Goal: Task Accomplishment & Management: Manage account settings

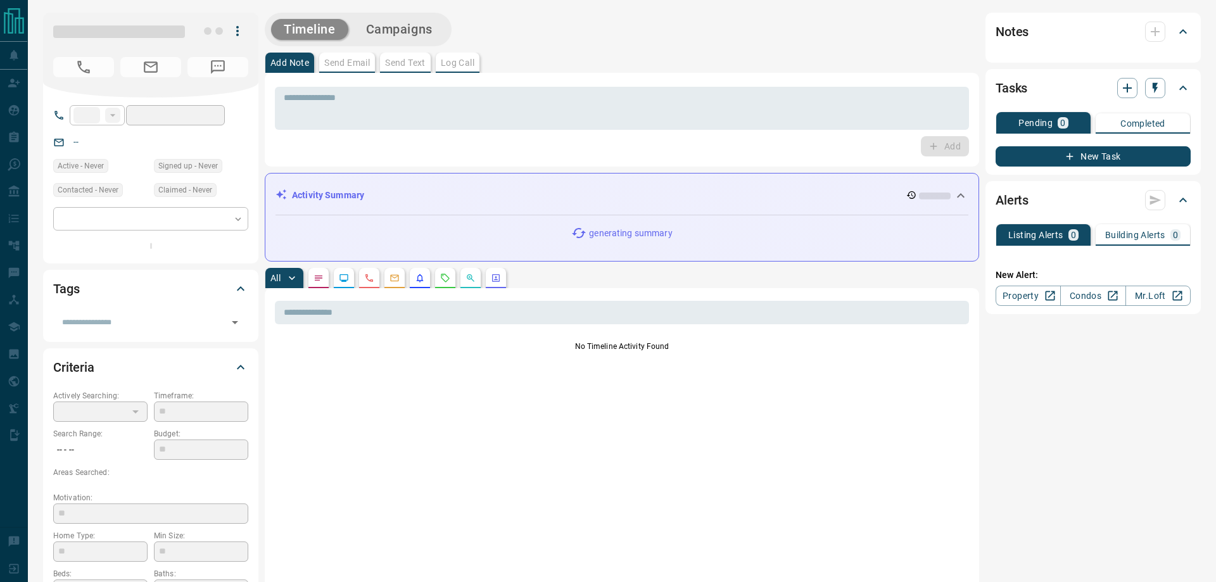
type input "**"
type input "**********"
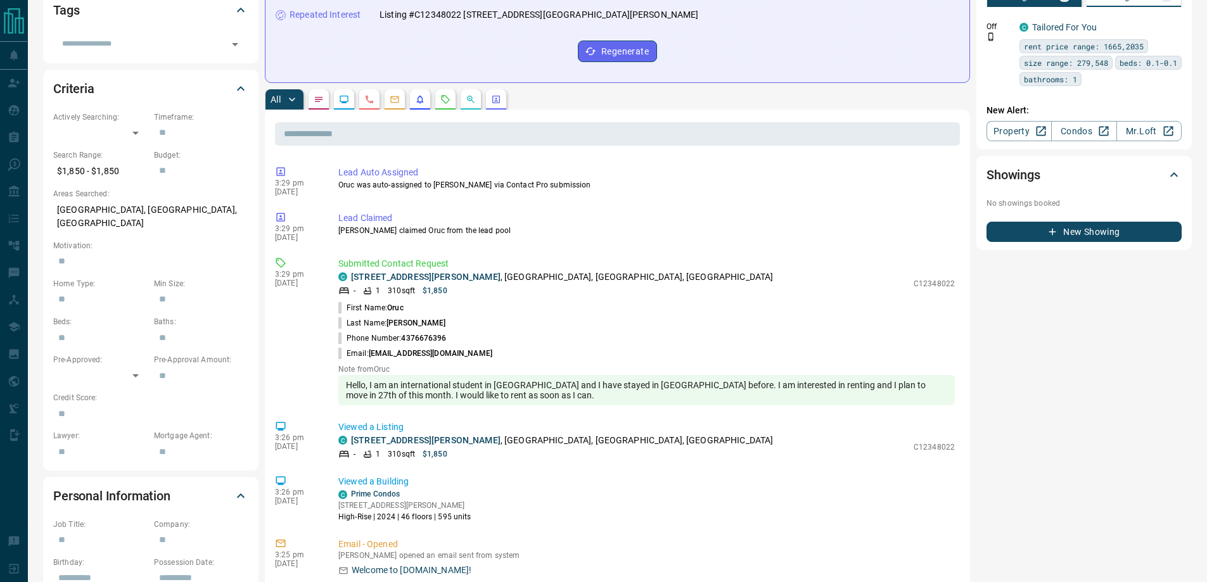
scroll to position [317, 0]
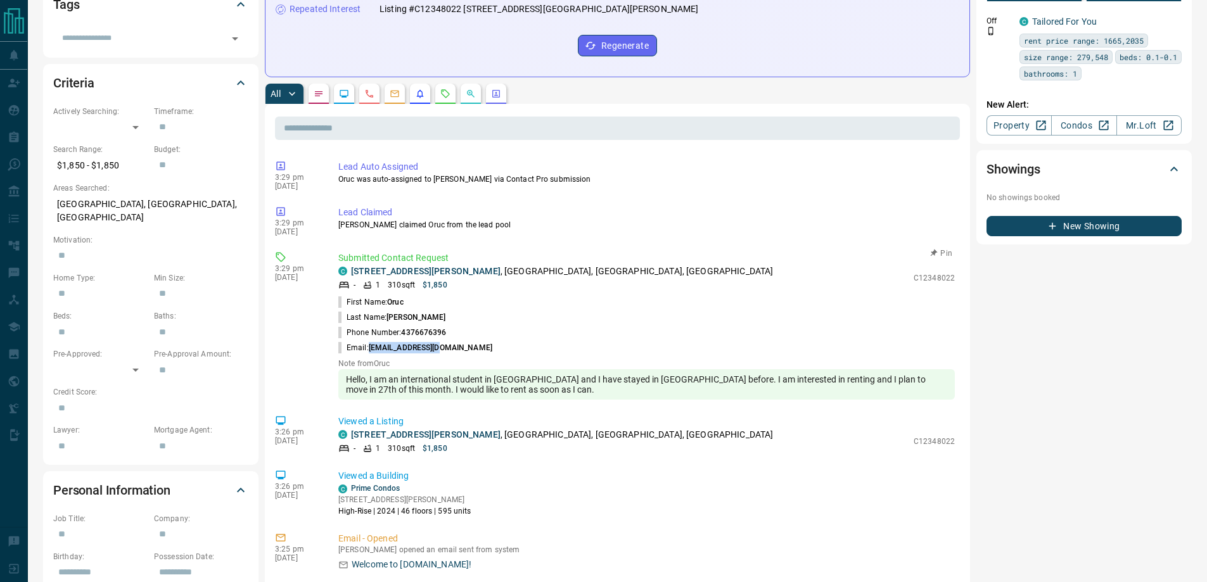
drag, startPoint x: 473, startPoint y: 342, endPoint x: 370, endPoint y: 354, distance: 103.9
click at [370, 354] on li "Email: [EMAIL_ADDRESS][DOMAIN_NAME]" at bounding box center [646, 347] width 616 height 15
copy span "[EMAIL_ADDRESS][DOMAIN_NAME]"
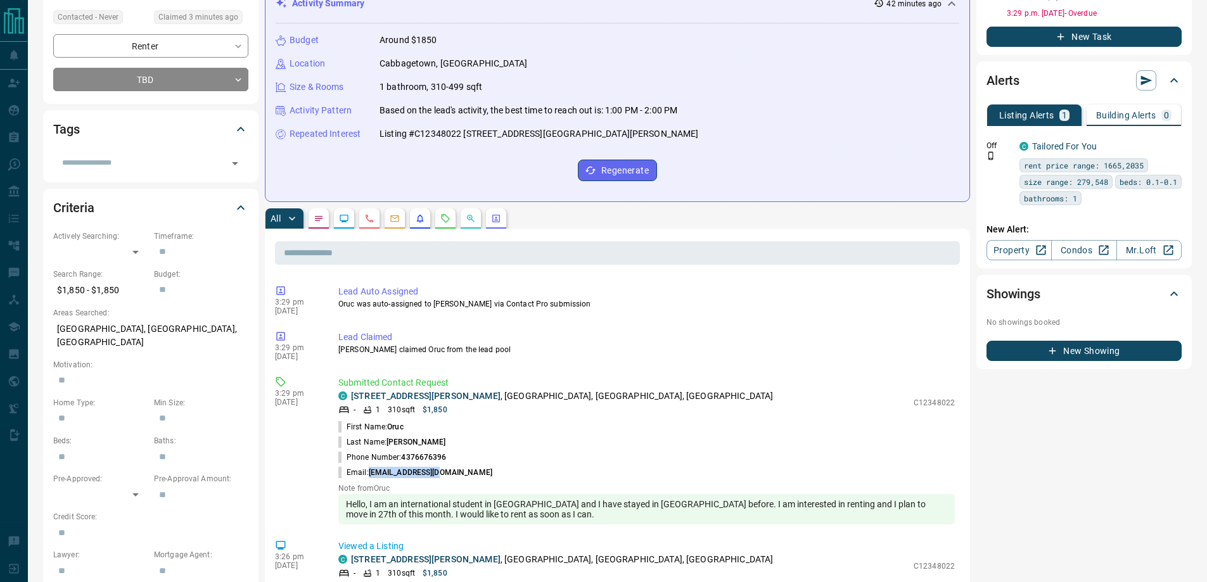
scroll to position [190, 0]
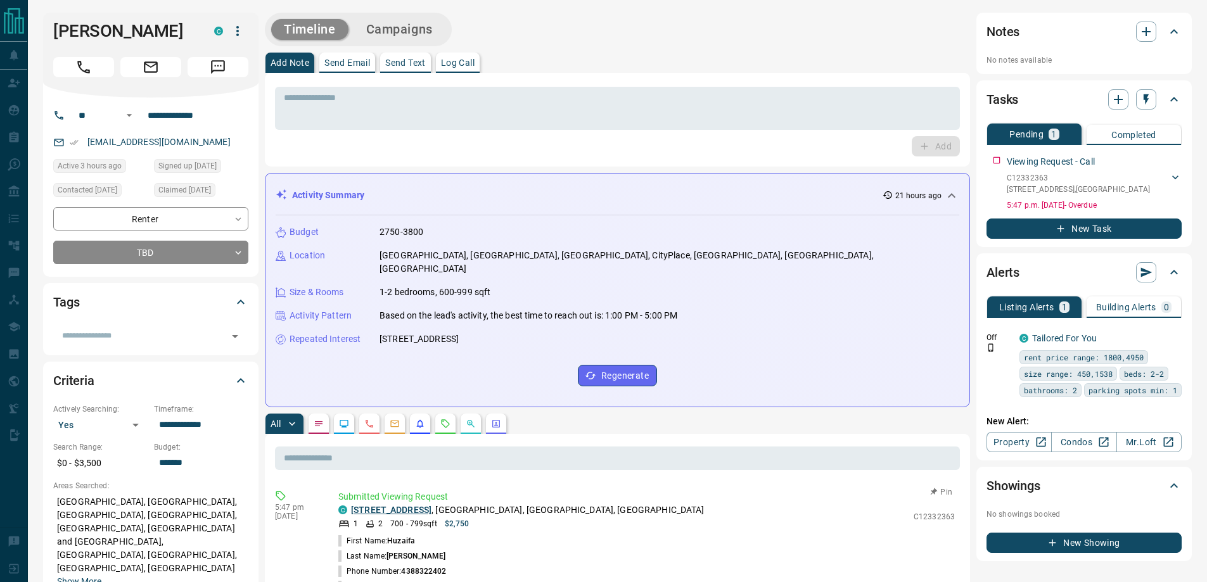
click at [429, 505] on link "711 - 35 Bastion Street" at bounding box center [391, 510] width 80 height 10
click at [1083, 452] on link "Condos" at bounding box center [1083, 442] width 65 height 20
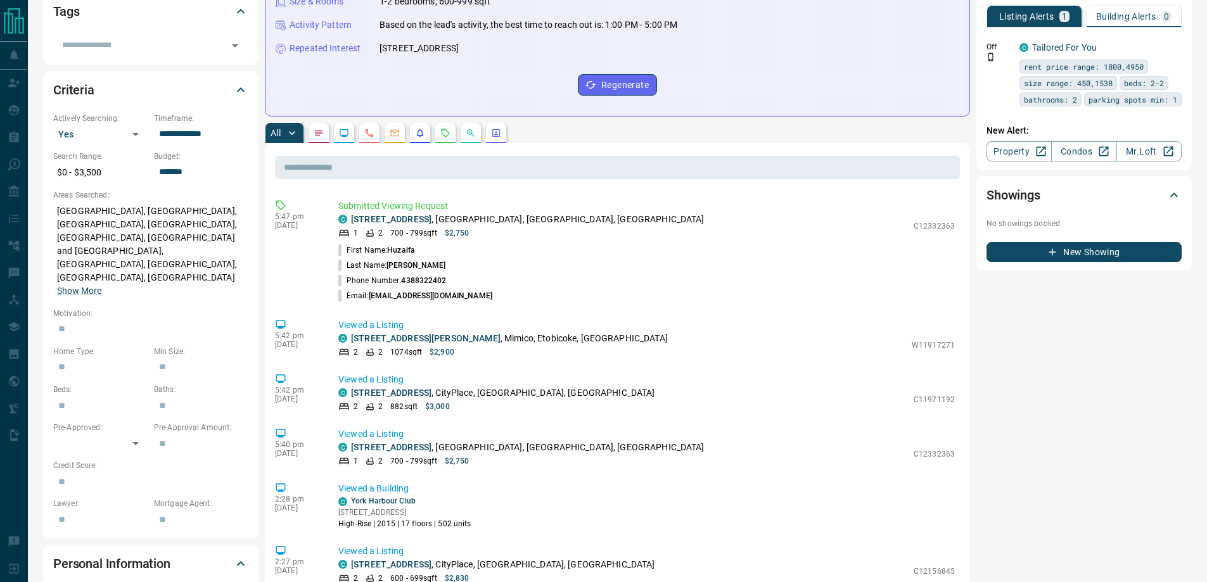
scroll to position [317, 0]
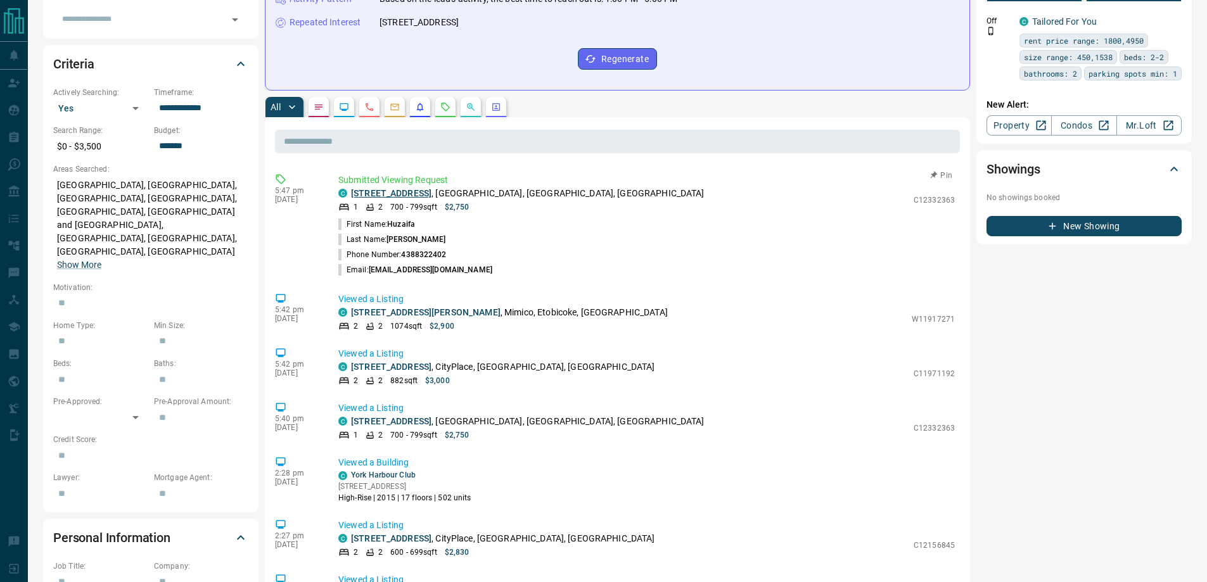
click at [423, 188] on link "711 - 35 Bastion Street" at bounding box center [391, 193] width 80 height 10
click at [416, 188] on link "711 - 35 Bastion Street" at bounding box center [391, 193] width 80 height 10
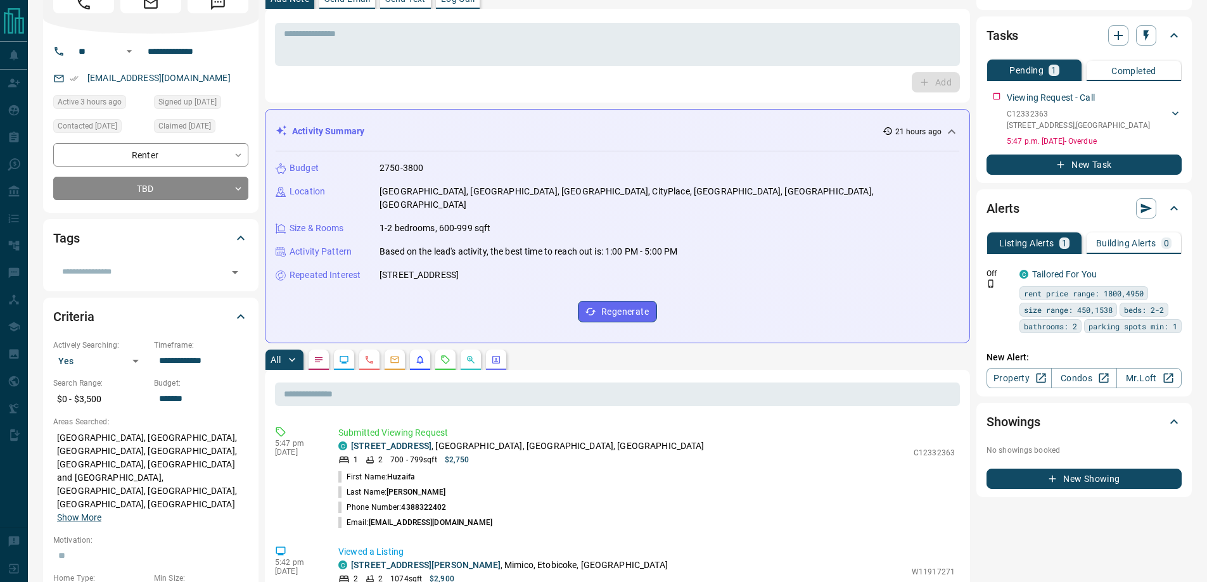
scroll to position [63, 0]
click at [1175, 96] on icon "button" at bounding box center [1173, 95] width 10 height 10
click at [1156, 144] on li "Delete" at bounding box center [1154, 138] width 56 height 19
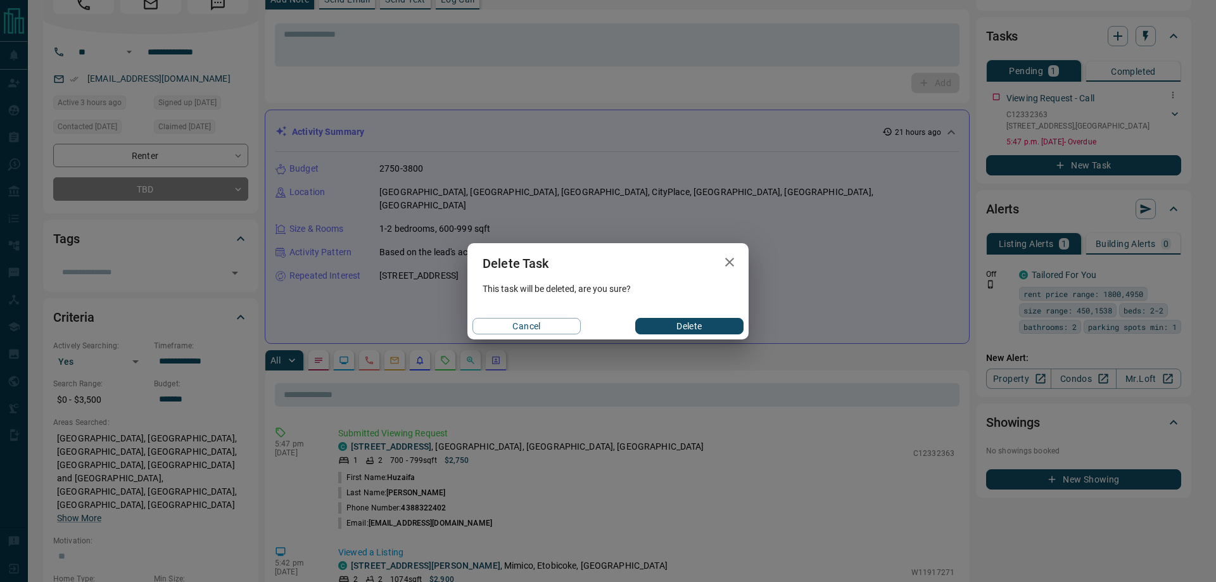
click at [716, 321] on button "Delete" at bounding box center [689, 326] width 108 height 16
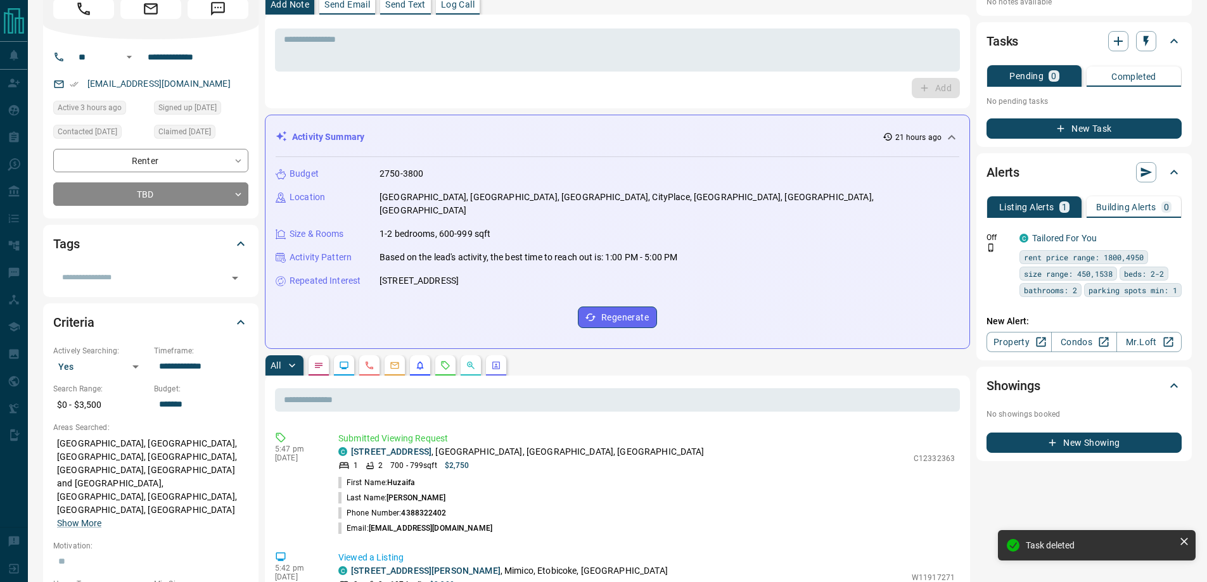
scroll to position [0, 0]
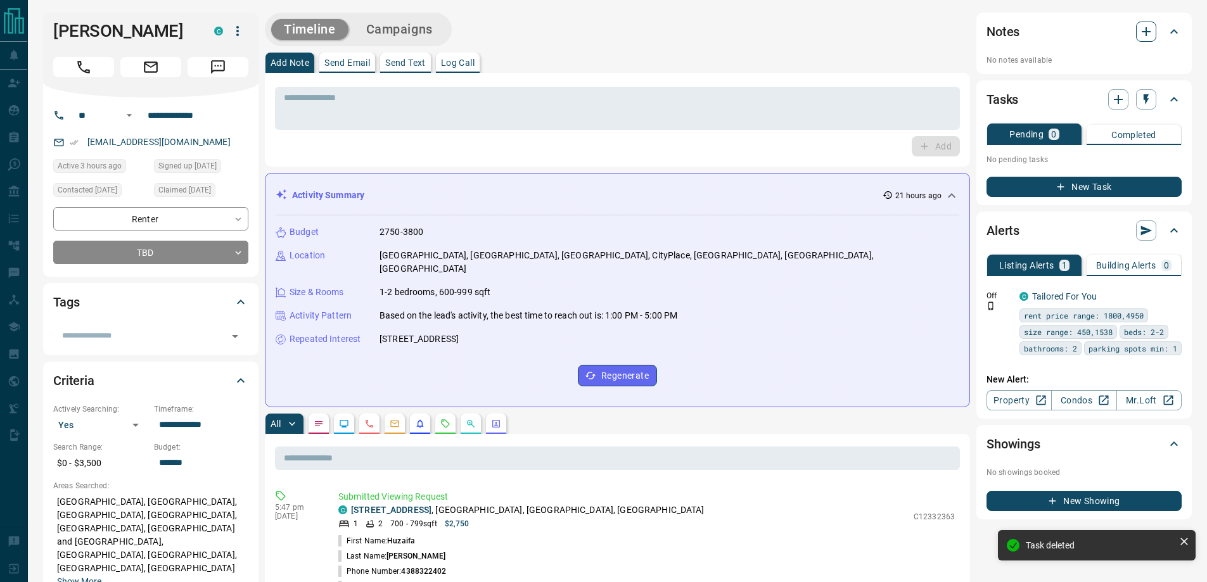
click at [1137, 35] on button "button" at bounding box center [1146, 32] width 20 height 20
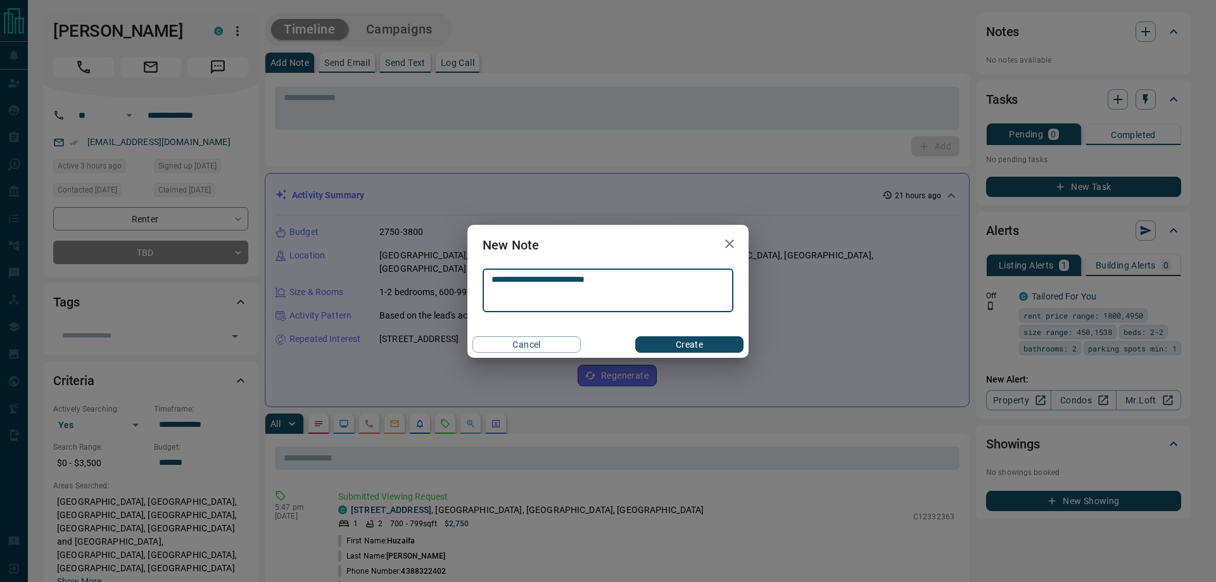
type textarea "**********"
click at [704, 347] on button "Create" at bounding box center [689, 344] width 108 height 16
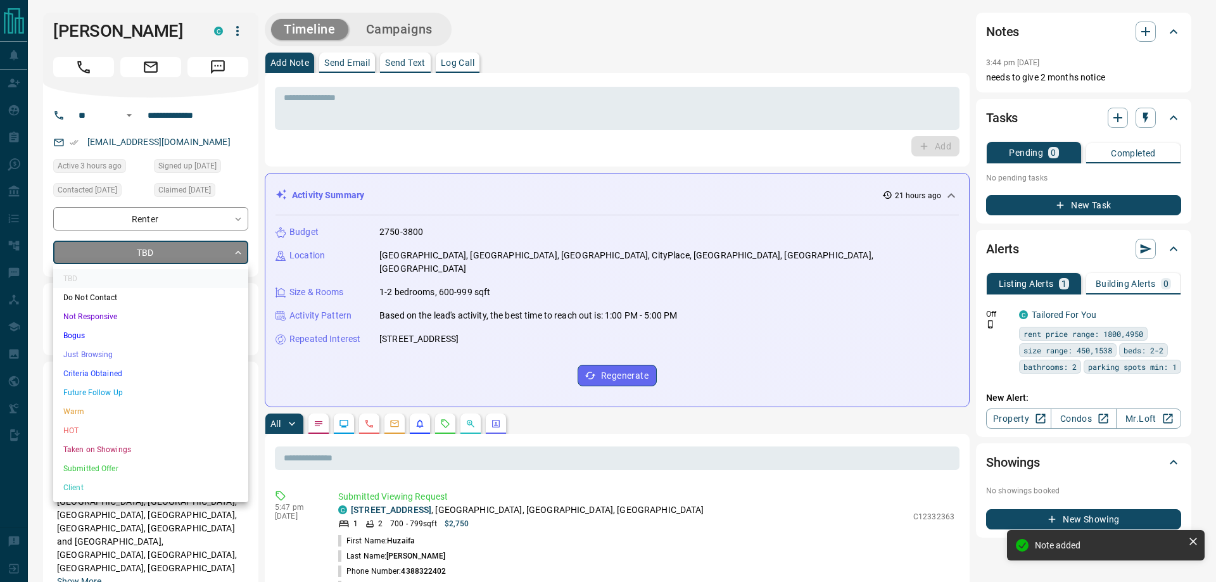
click at [141, 413] on li "Warm" at bounding box center [150, 411] width 195 height 19
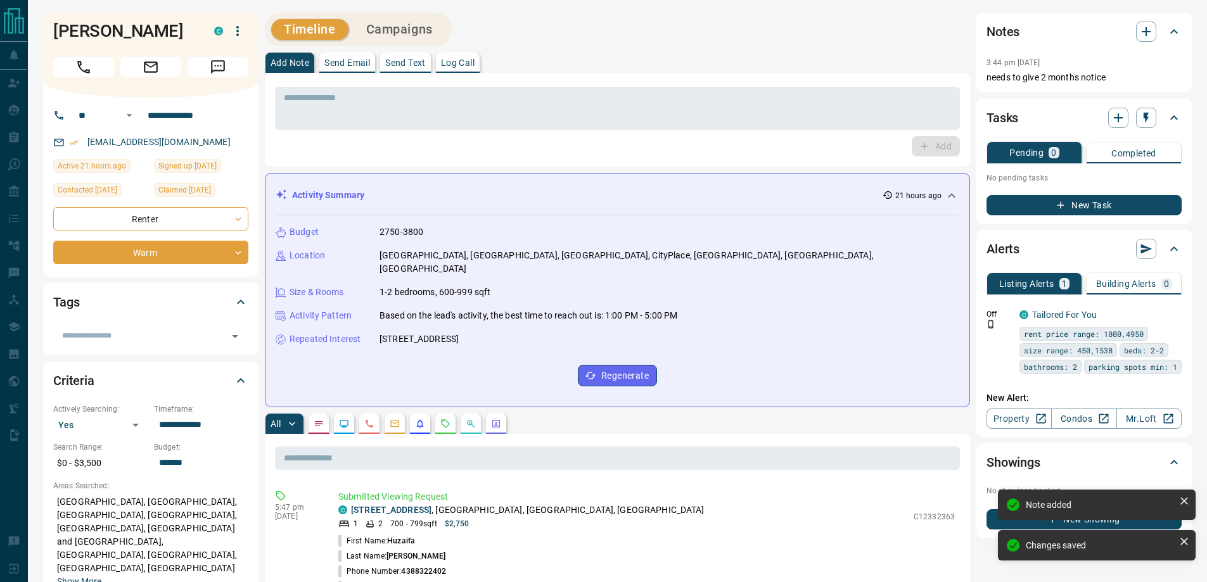
type input "*"
